Goal: Navigation & Orientation: Go to known website

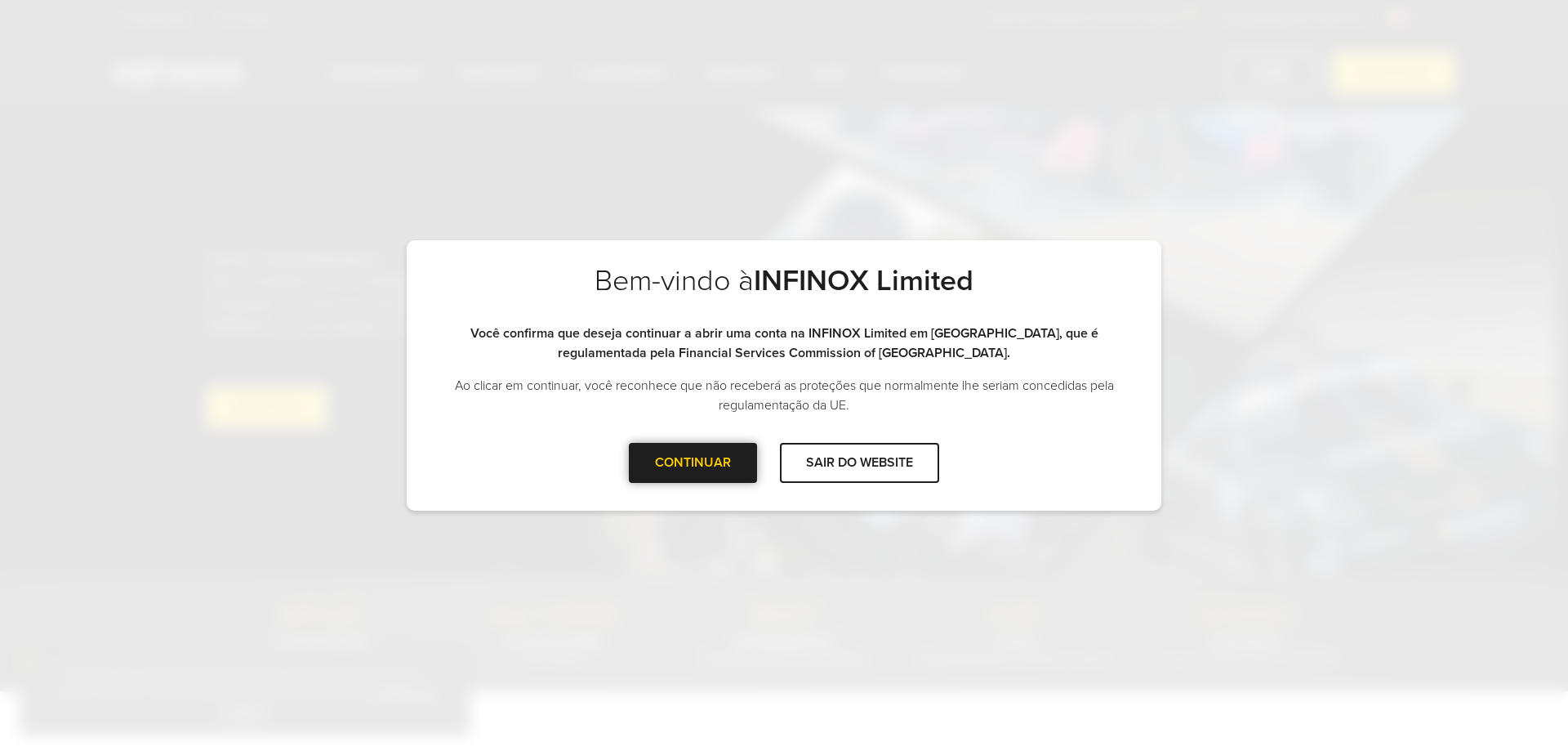
click at [711, 459] on div "CONTINUAR" at bounding box center [692, 463] width 128 height 40
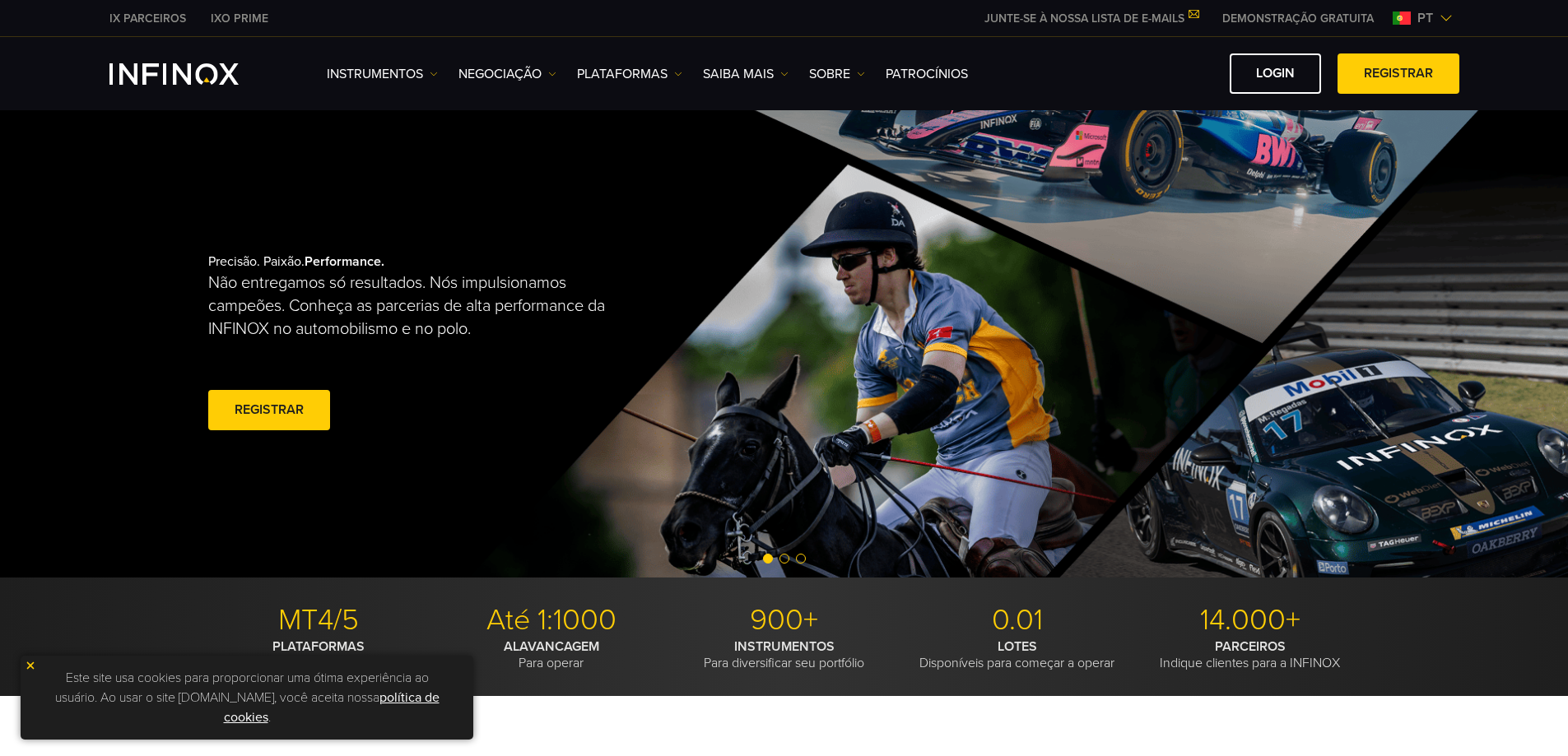
click at [1261, 52] on div "Instrumentos Instrumentos Informações sobre produtos NEGOCIAÇÃO" at bounding box center [784, 74] width 1568 height 74
click at [1261, 66] on link "Login" at bounding box center [1275, 74] width 91 height 41
